Goal: Task Accomplishment & Management: Use online tool/utility

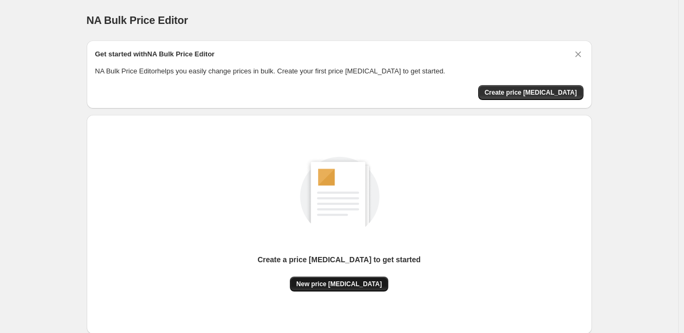
click at [337, 287] on span "New price [MEDICAL_DATA]" at bounding box center [339, 284] width 86 height 9
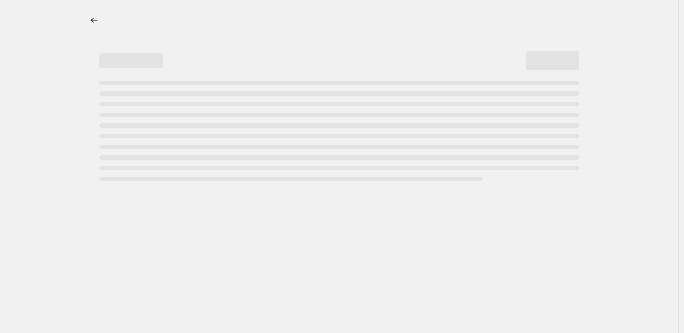
select select "percentage"
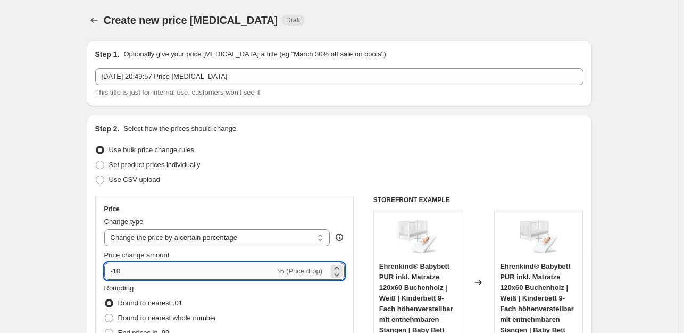
click at [169, 276] on input "-10" at bounding box center [190, 271] width 172 height 17
type input "-1"
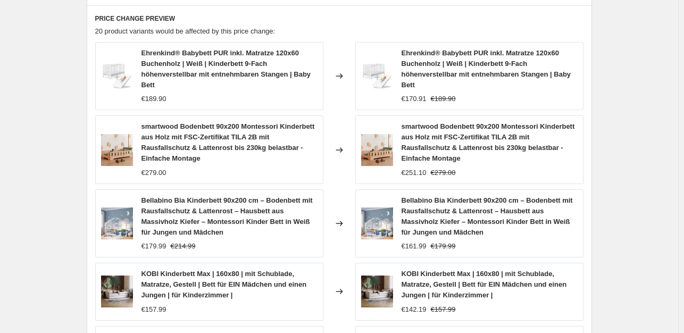
scroll to position [832, 0]
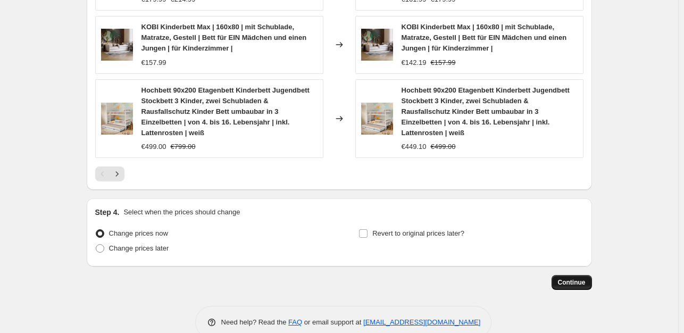
type input "-35"
click at [578, 278] on span "Continue" at bounding box center [572, 282] width 28 height 9
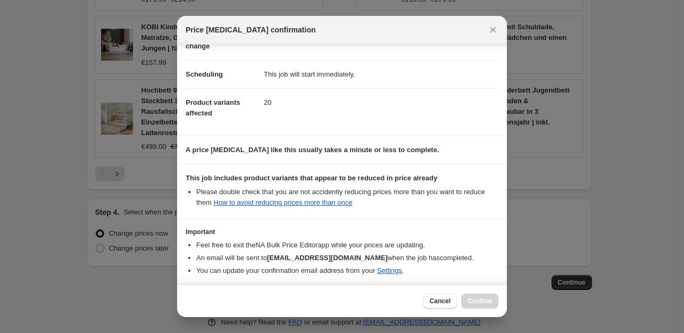
scroll to position [114, 0]
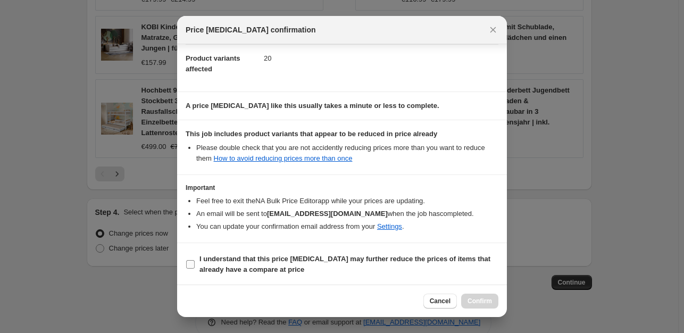
click at [189, 262] on input "I understand that this price [MEDICAL_DATA] may further reduce the prices of it…" at bounding box center [190, 264] width 9 height 9
checkbox input "true"
click at [477, 299] on span "Confirm" at bounding box center [480, 301] width 24 height 9
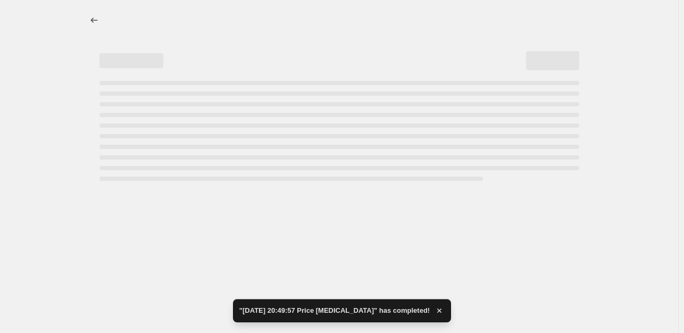
select select "percentage"
